Goal: Complete application form

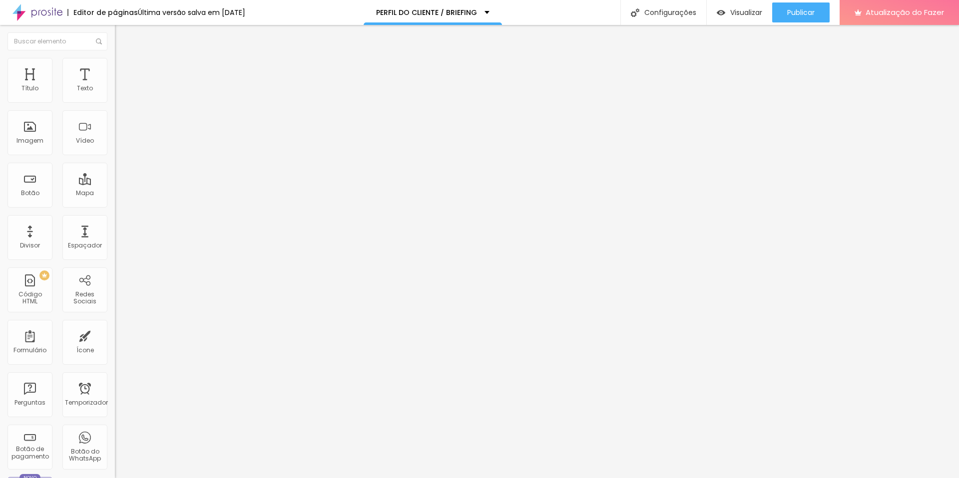
click at [115, 101] on div "ENSAIO 15 ANOS" at bounding box center [172, 92] width 115 height 17
click at [115, 101] on img at bounding box center [118, 104] width 6 height 6
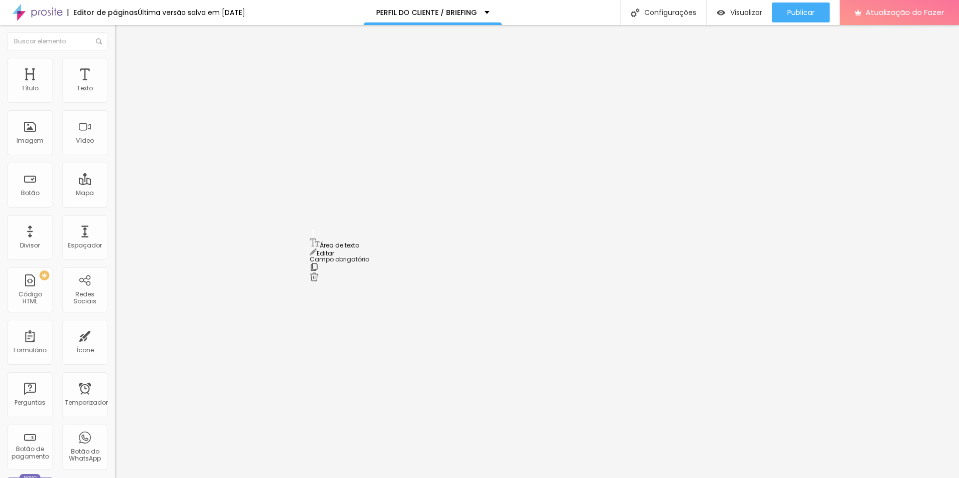
drag, startPoint x: 314, startPoint y: 310, endPoint x: 318, endPoint y: 256, distance: 54.0
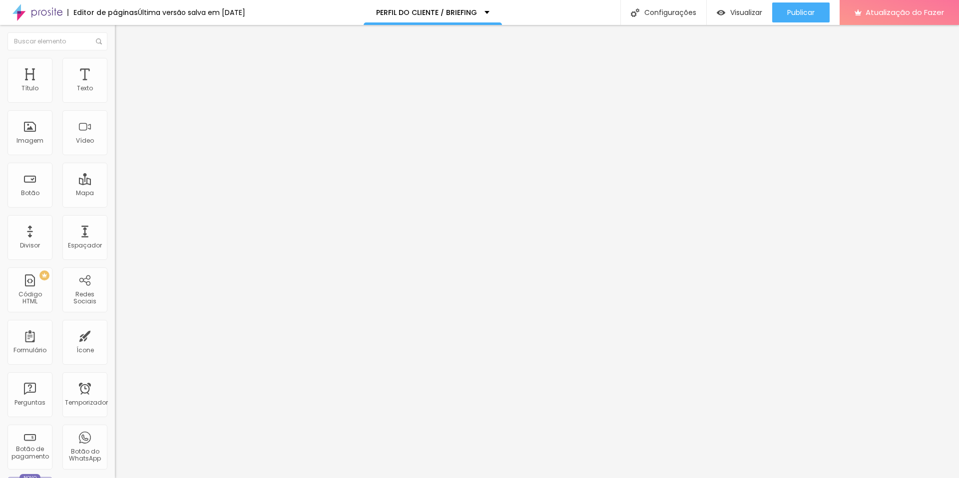
drag, startPoint x: 395, startPoint y: 297, endPoint x: 307, endPoint y: 291, distance: 88.6
type input "S"
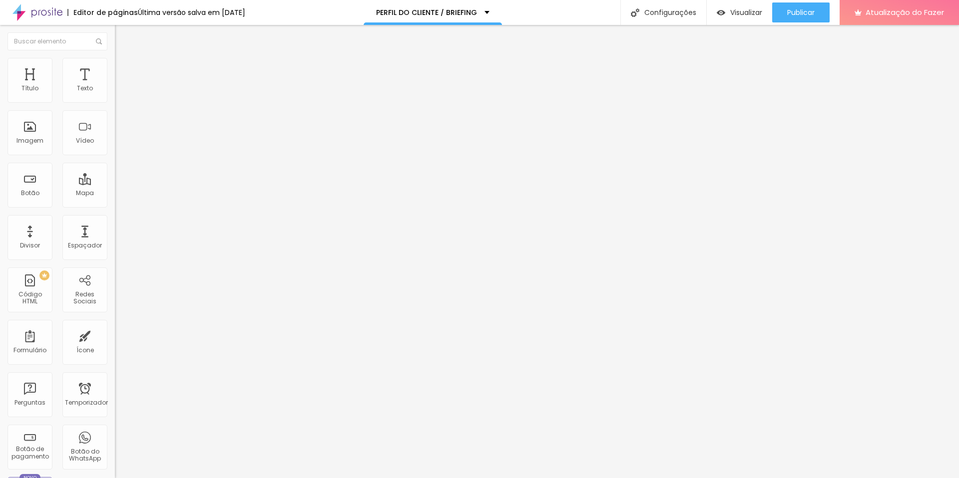
scroll to position [0, 2]
type input "Terá Festa nessa data comemorativa? Se sim, gostaria de fotos da comemoração tb"
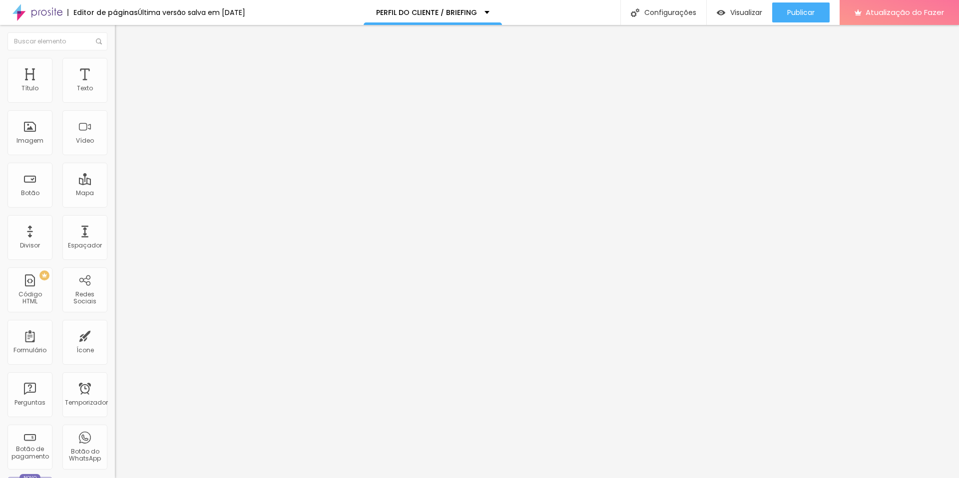
scroll to position [0, 0]
click at [115, 101] on img at bounding box center [118, 104] width 6 height 6
